Goal: Information Seeking & Learning: Learn about a topic

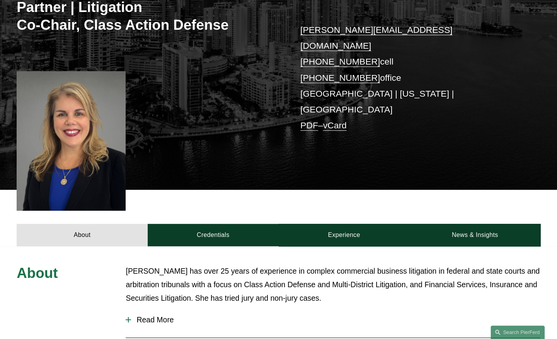
scroll to position [154, 0]
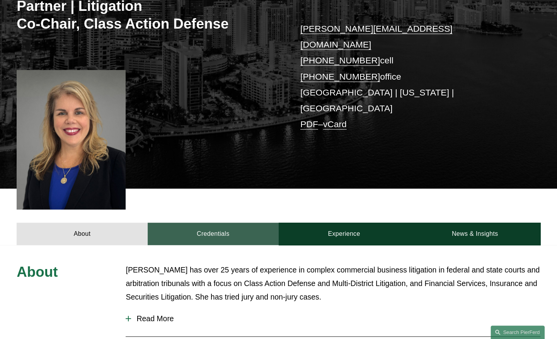
click at [204, 223] on link "Credentials" at bounding box center [213, 234] width 131 height 22
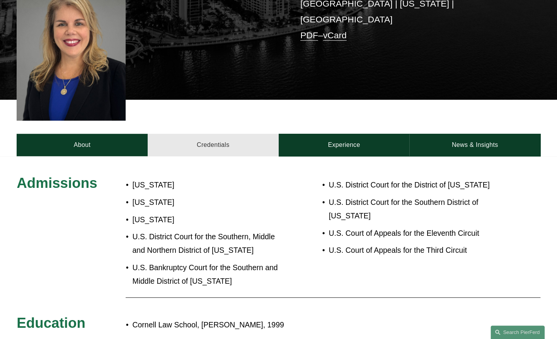
scroll to position [243, 0]
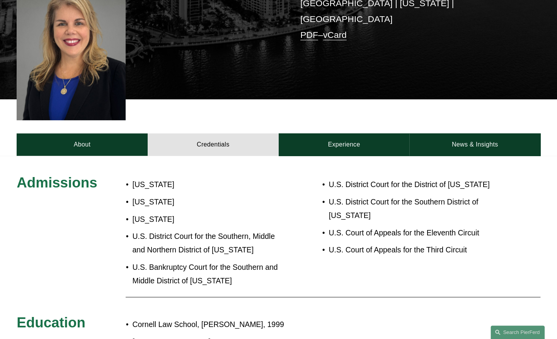
click at [204, 230] on p "U.S. District Court for the Southern, Middle and Northern District of [US_STATE]" at bounding box center [205, 243] width 146 height 27
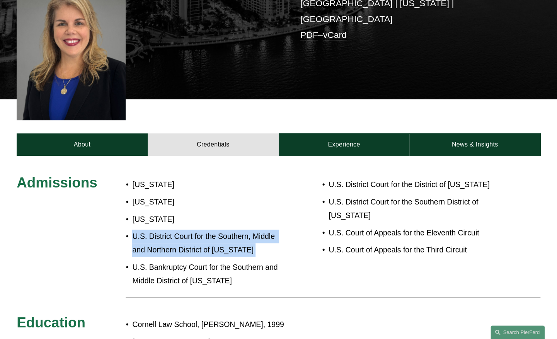
click at [204, 230] on p "U.S. District Court for the Southern, Middle and Northern District of [US_STATE]" at bounding box center [205, 243] width 146 height 27
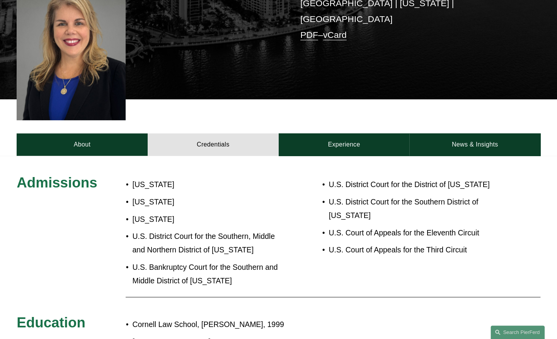
drag, startPoint x: 204, startPoint y: 201, endPoint x: 208, endPoint y: 244, distance: 43.1
click at [208, 261] on p "U.S. Bankruptcy Court for the Southern and Middle District of [US_STATE]" at bounding box center [205, 274] width 146 height 27
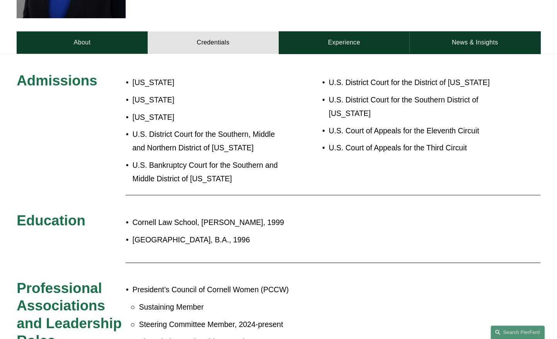
click at [214, 233] on p "[GEOGRAPHIC_DATA], B.A., 1996" at bounding box center [303, 240] width 342 height 14
drag, startPoint x: 214, startPoint y: 212, endPoint x: 207, endPoint y: 238, distance: 26.7
click at [207, 257] on div at bounding box center [333, 262] width 414 height 11
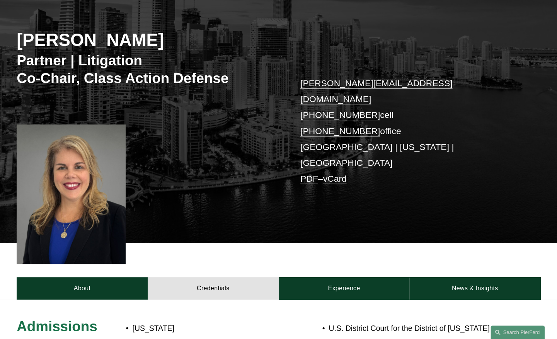
scroll to position [100, 0]
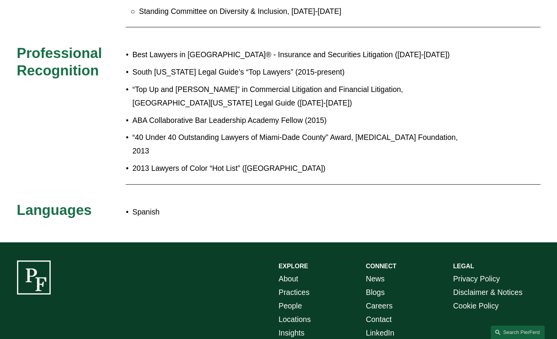
click at [136, 242] on div "EXPLORE CONNECT About Practices People Locations Insights News Blogs Careers Co…" at bounding box center [278, 322] width 557 height 161
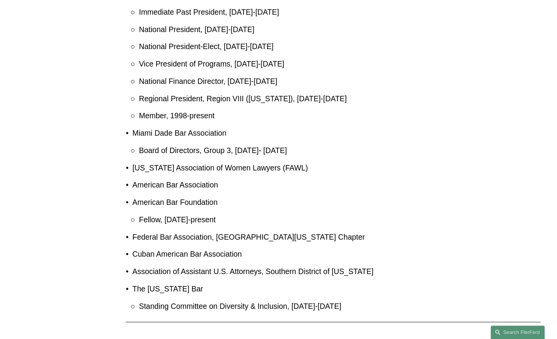
scroll to position [734, 0]
